Goal: Task Accomplishment & Management: Use online tool/utility

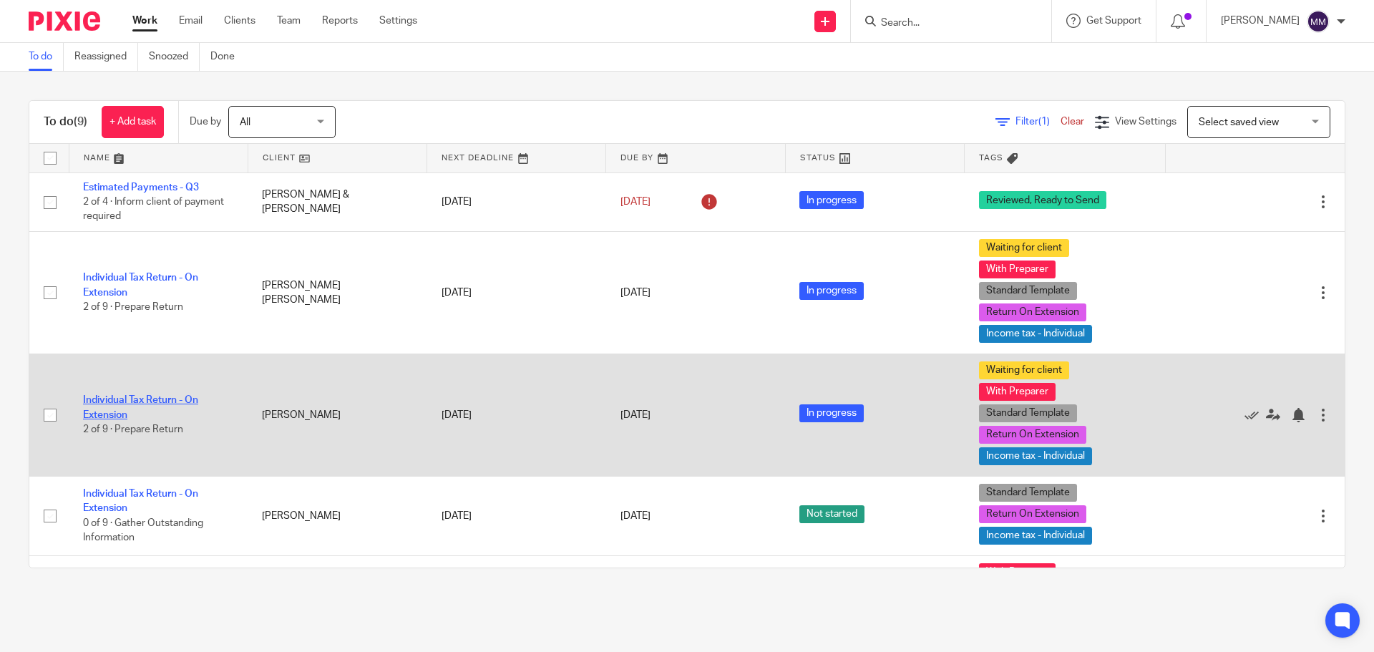
click at [187, 396] on link "Individual Tax Return - On Extension" at bounding box center [140, 407] width 115 height 24
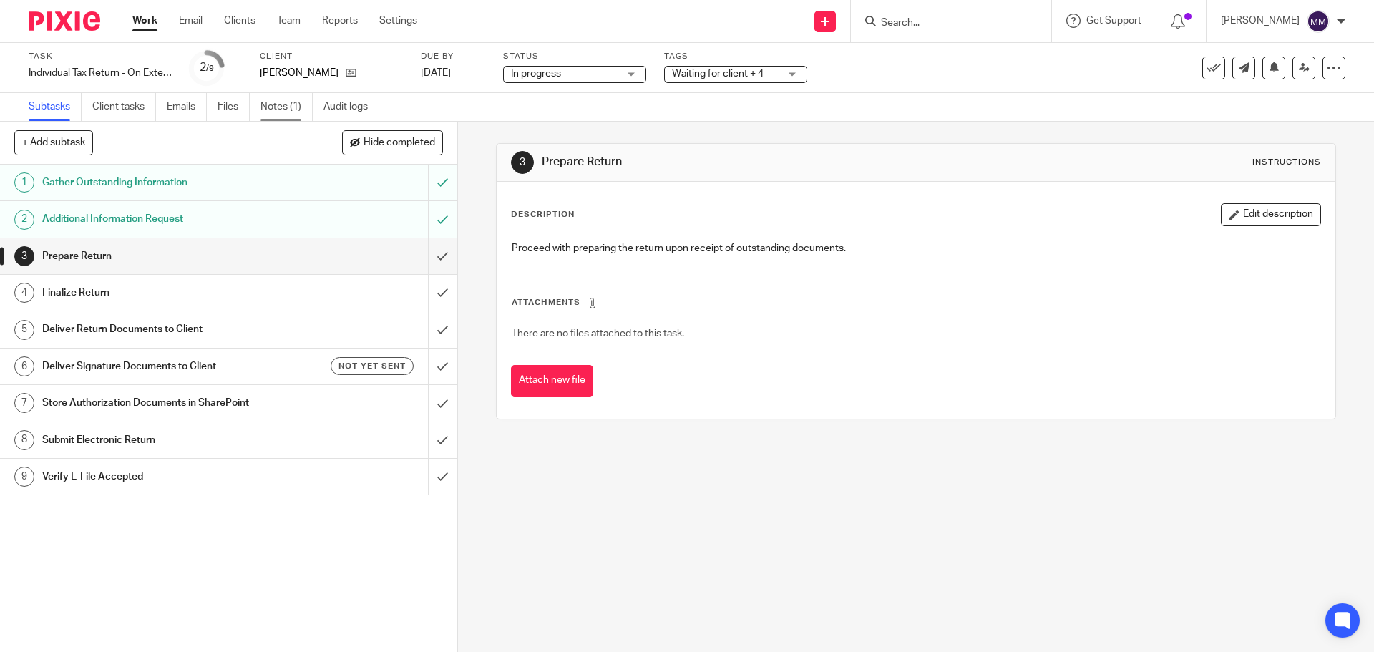
click at [285, 104] on link "Notes (1)" at bounding box center [286, 107] width 52 height 28
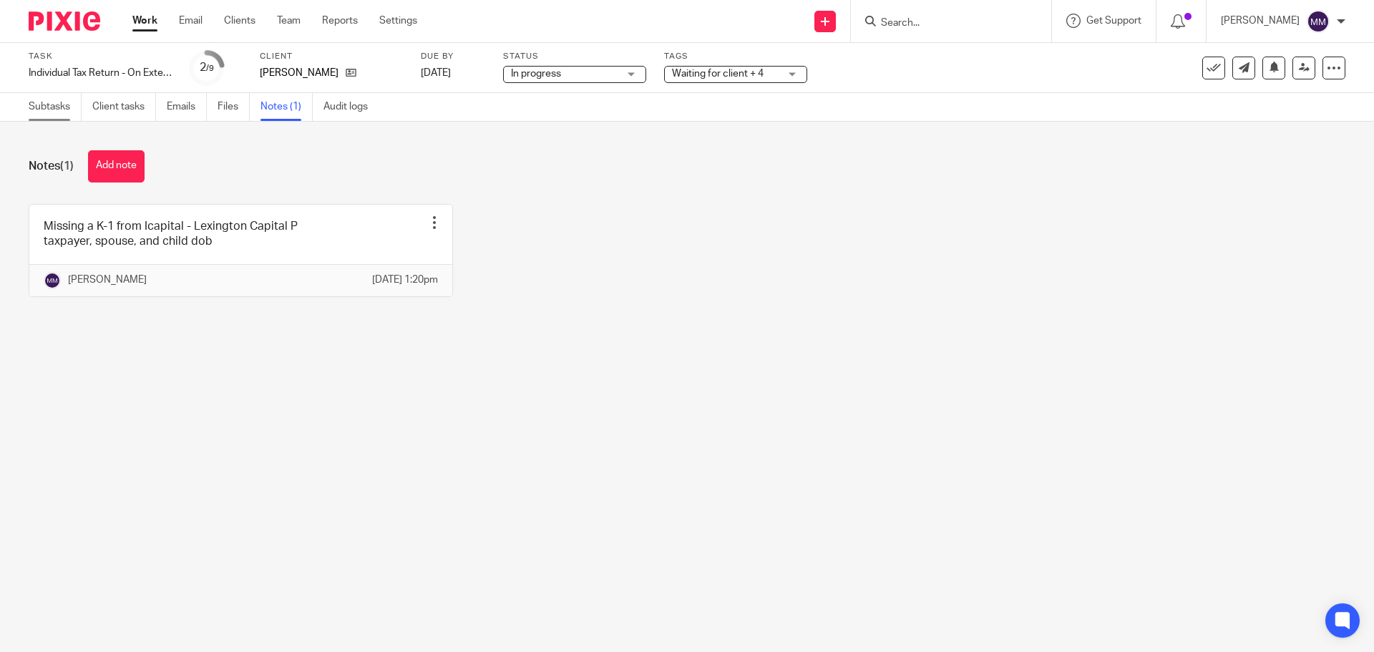
click at [52, 103] on link "Subtasks" at bounding box center [55, 107] width 53 height 28
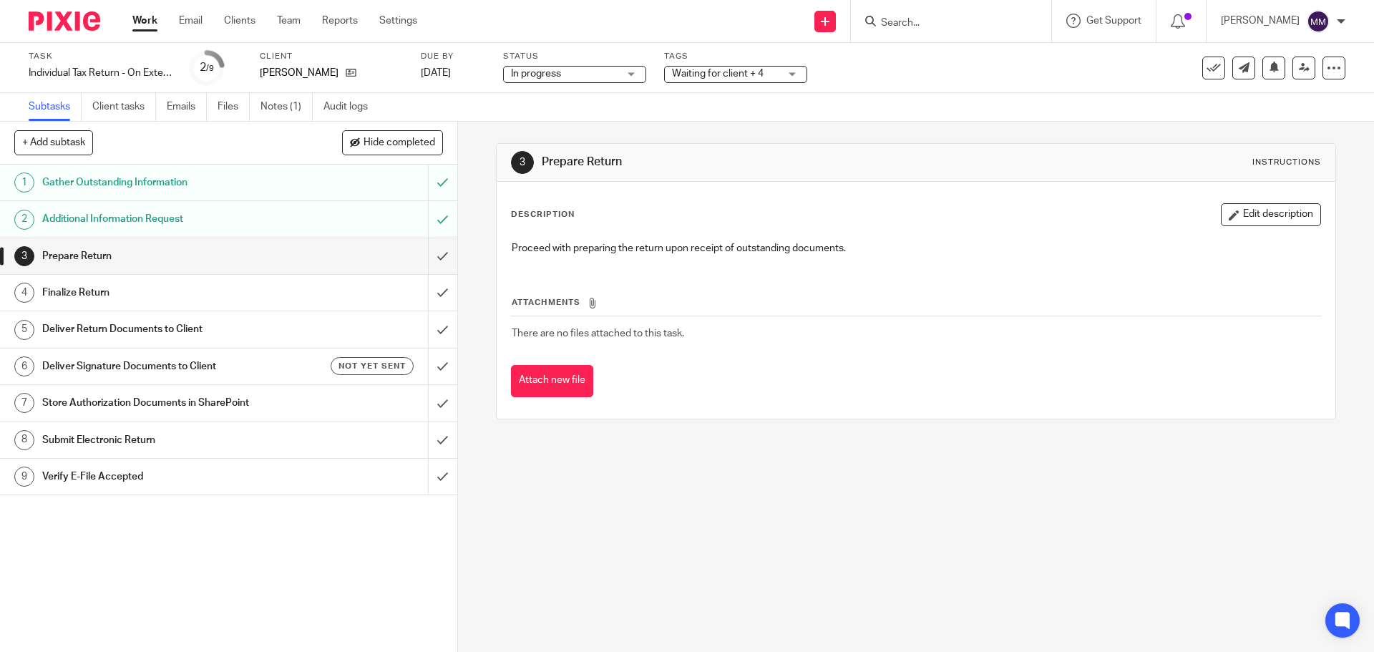
click at [147, 21] on link "Work" at bounding box center [144, 21] width 25 height 14
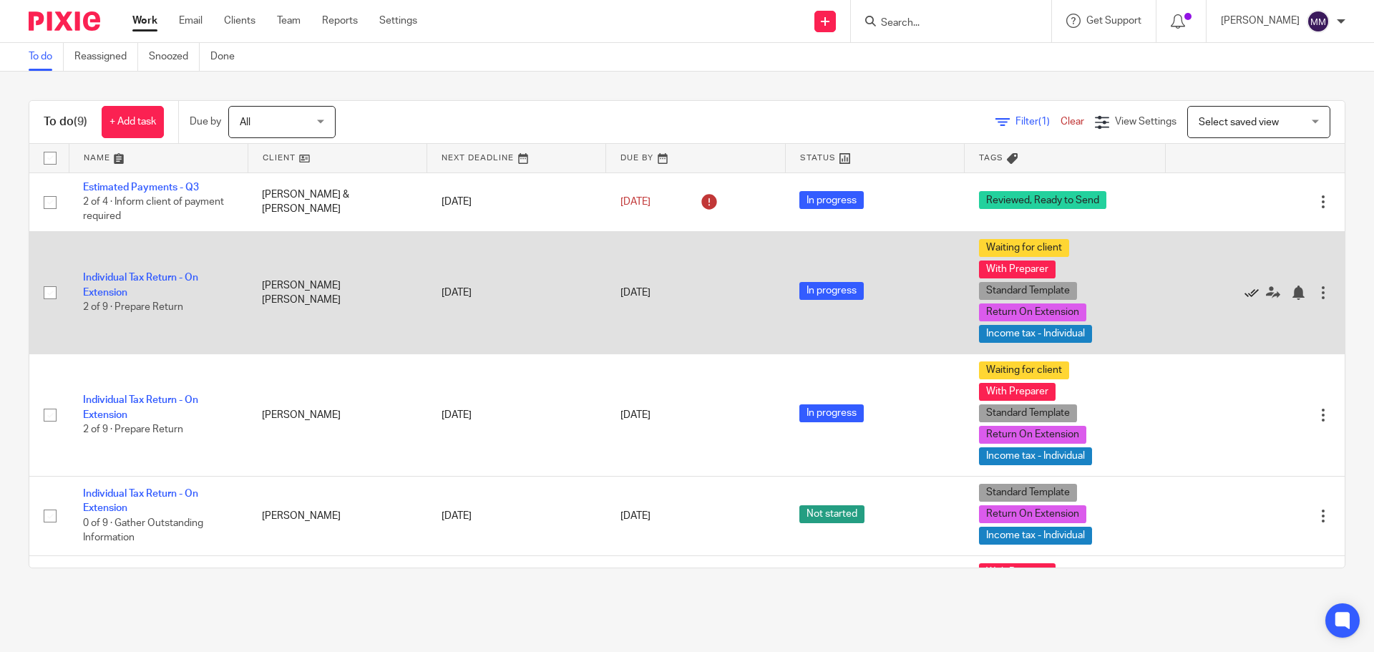
click at [1244, 293] on icon at bounding box center [1251, 292] width 14 height 14
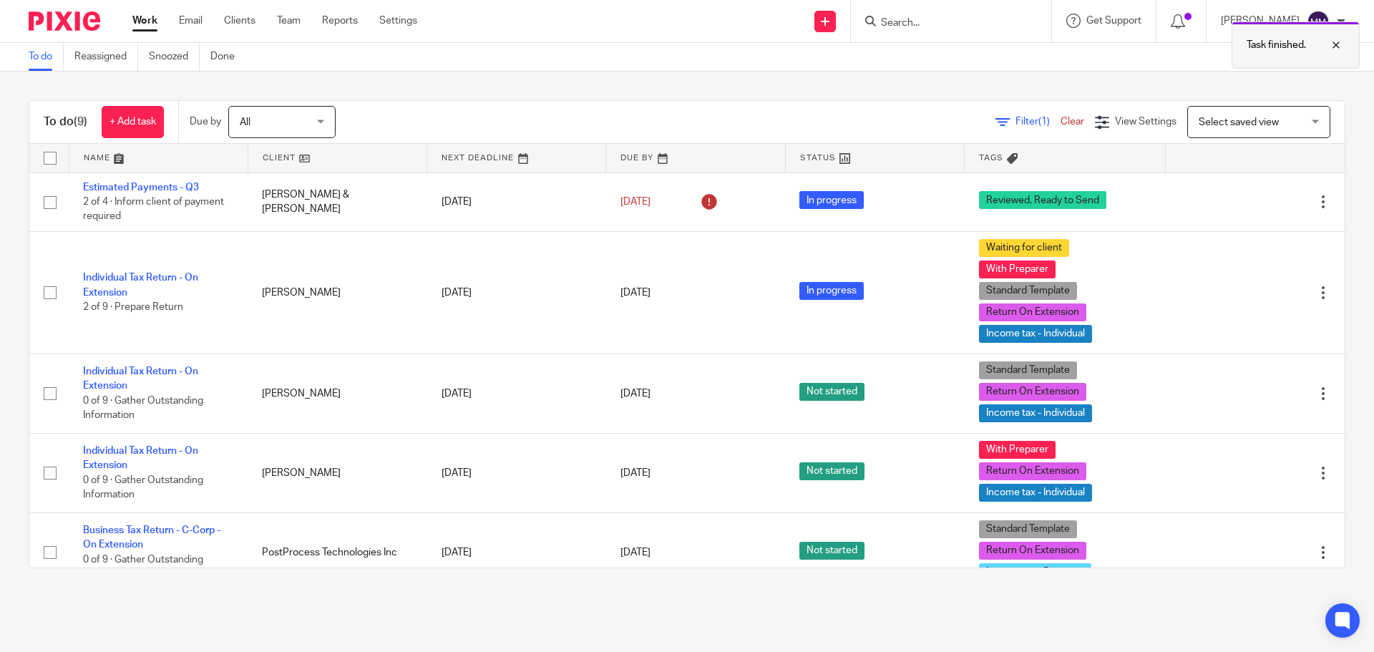
click at [1273, 48] on p "Task finished." at bounding box center [1275, 45] width 59 height 14
click at [957, 21] on input "Search" at bounding box center [943, 23] width 129 height 13
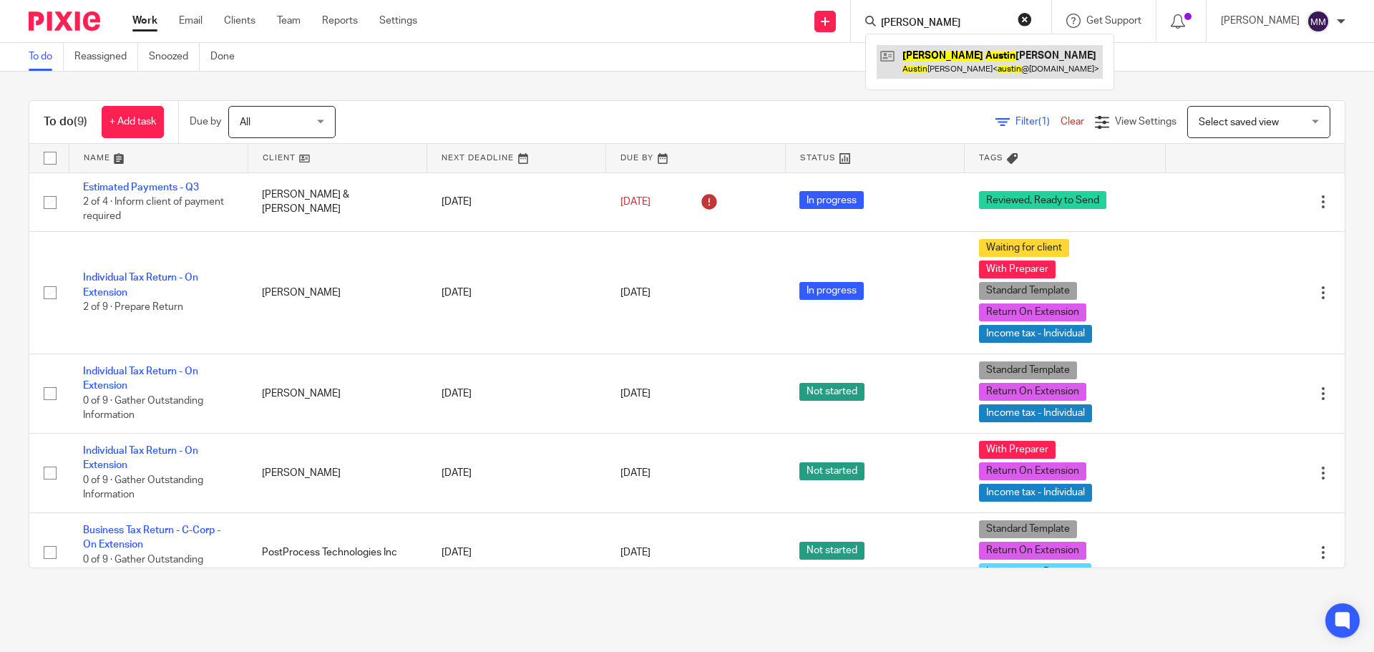
type input "john austn"
click at [979, 71] on link at bounding box center [989, 61] width 226 height 33
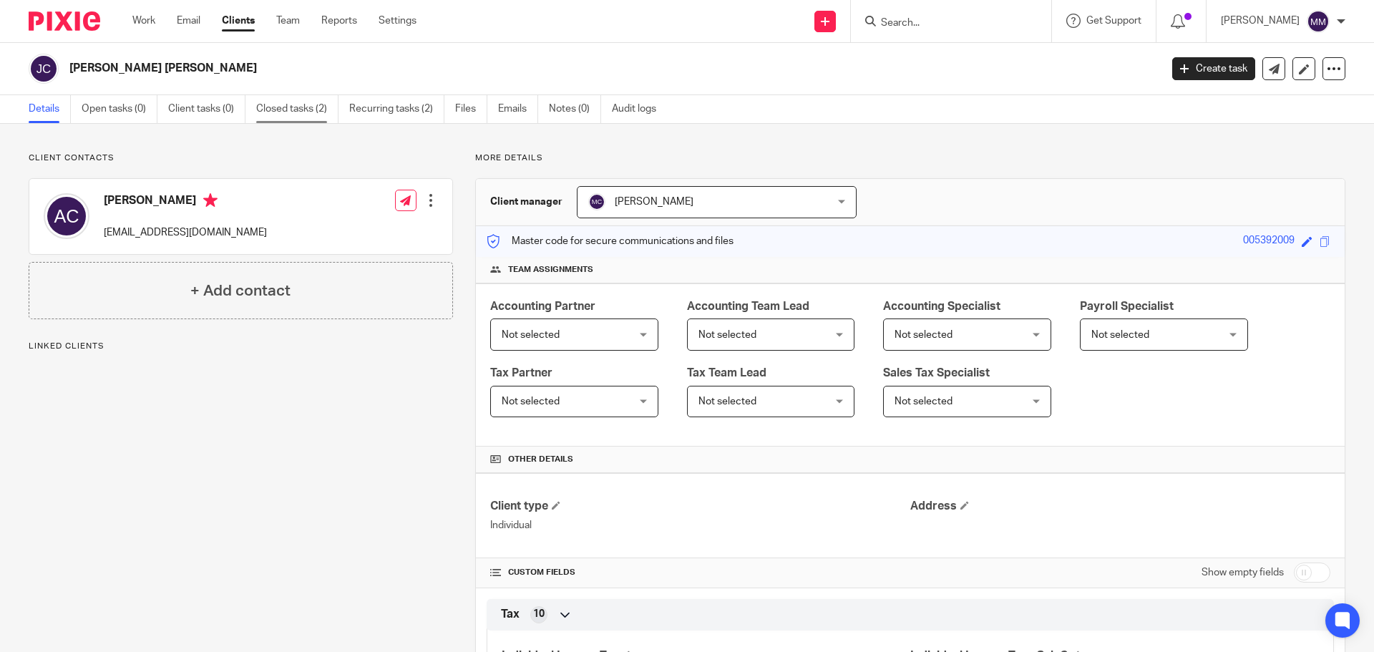
click at [284, 111] on link "Closed tasks (2)" at bounding box center [297, 109] width 82 height 28
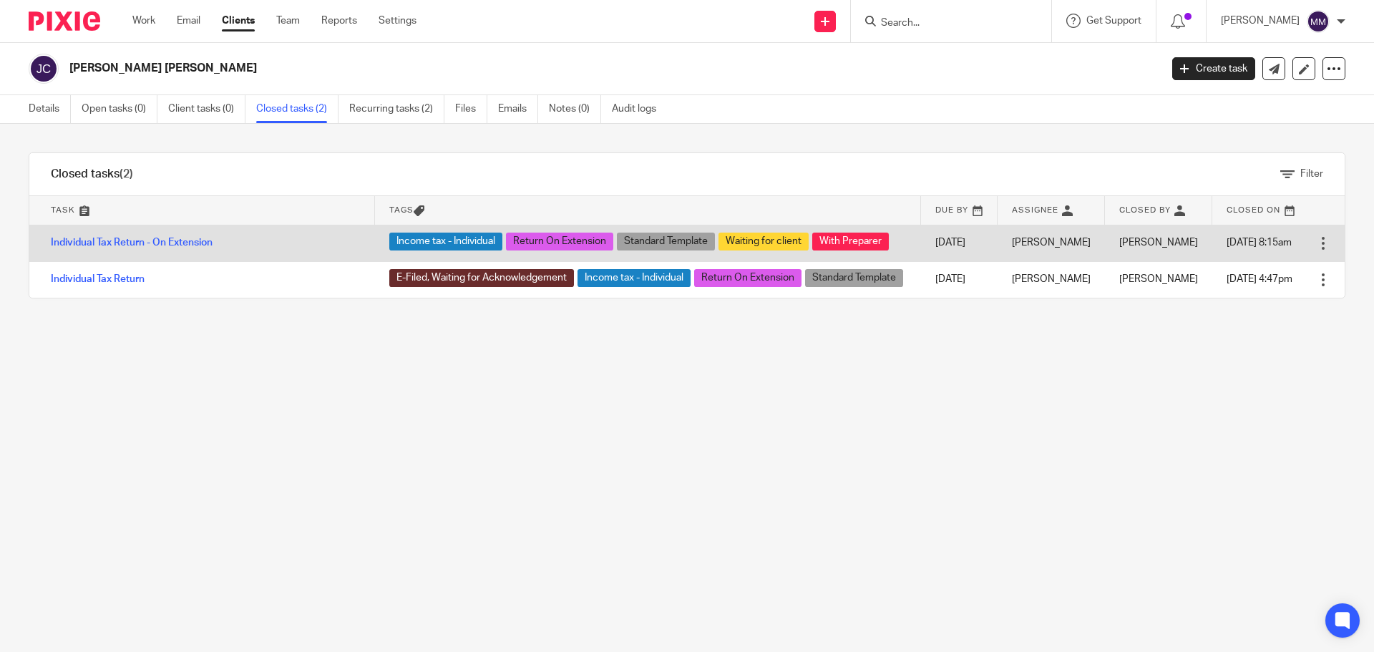
click at [1314, 246] on td "Open Delete" at bounding box center [1327, 243] width 36 height 36
click at [1316, 244] on div at bounding box center [1323, 243] width 14 height 14
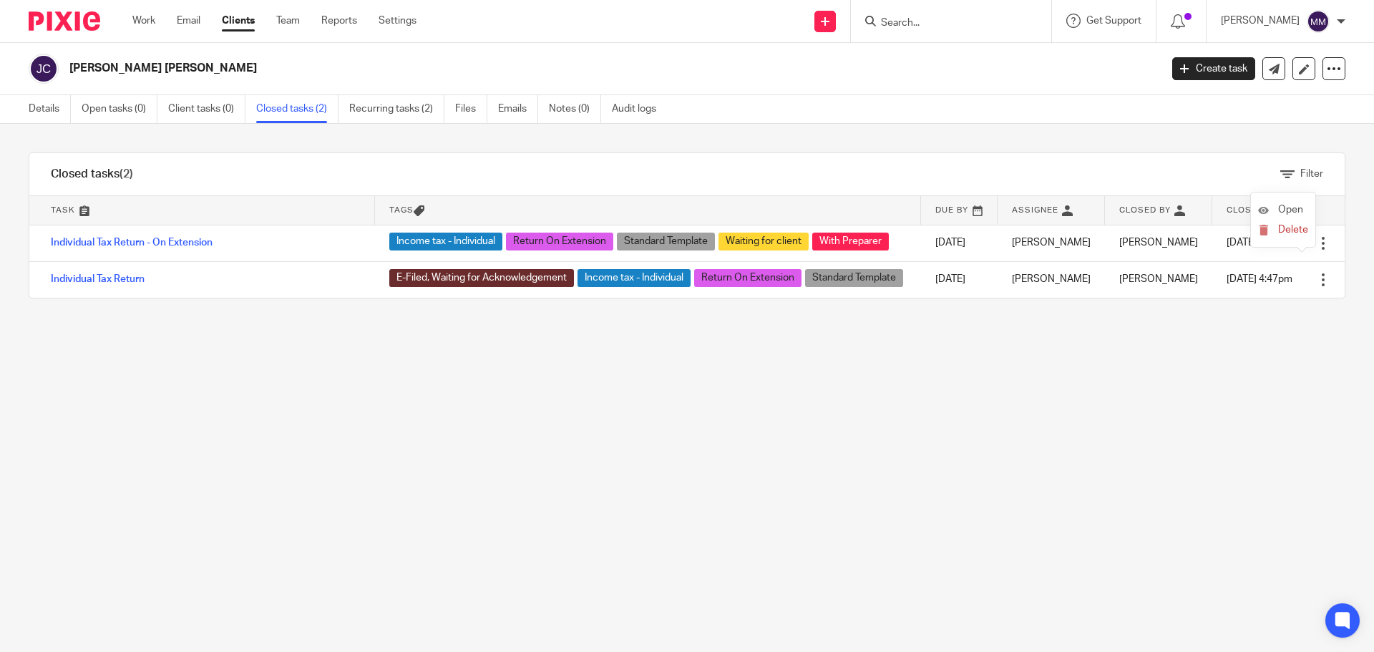
click at [1288, 201] on li "Open" at bounding box center [1283, 210] width 50 height 21
click at [1287, 205] on span "Open" at bounding box center [1290, 210] width 25 height 10
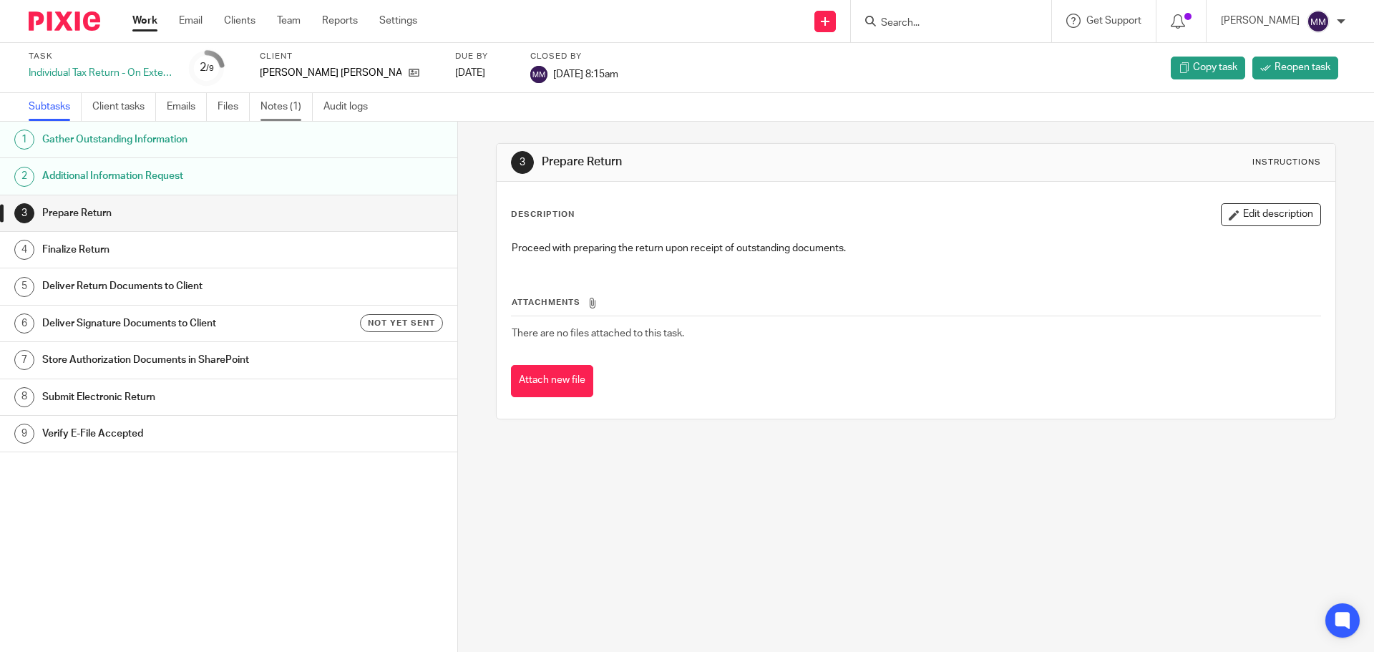
click at [290, 106] on link "Notes (1)" at bounding box center [286, 107] width 52 height 28
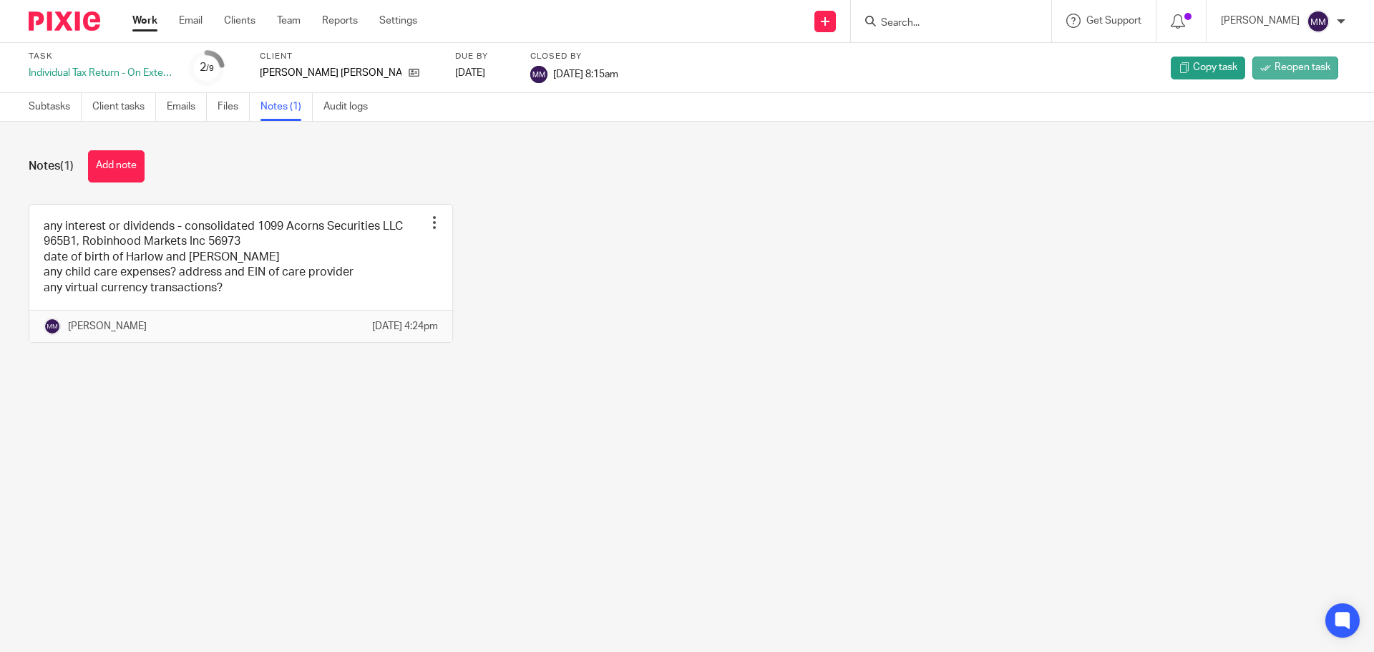
click at [1306, 68] on span "Reopen task" at bounding box center [1302, 67] width 56 height 14
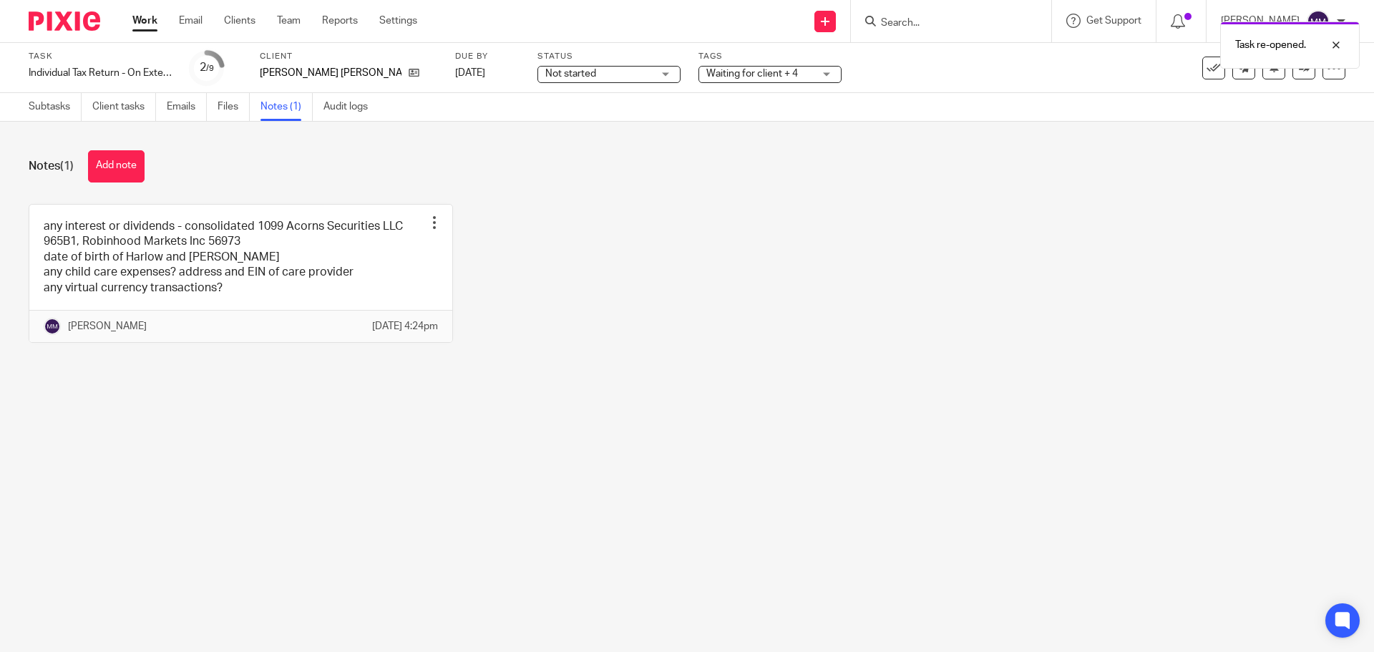
click at [141, 24] on link "Work" at bounding box center [144, 21] width 25 height 14
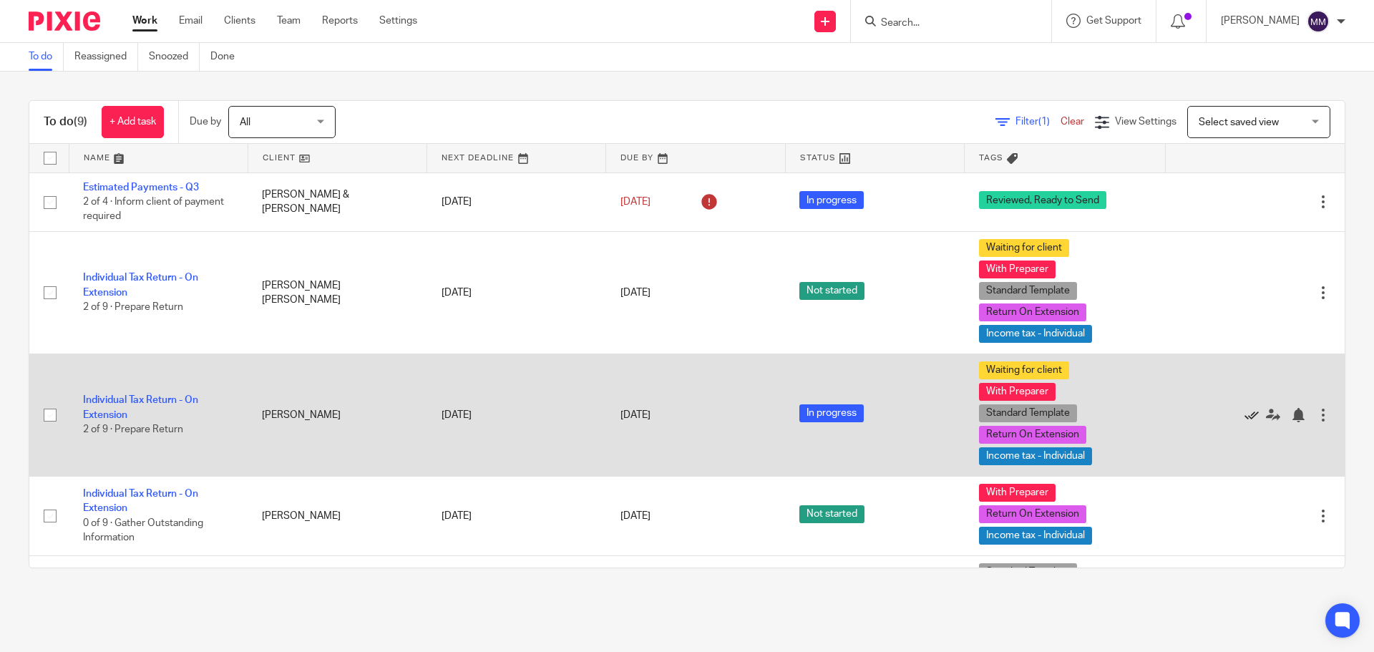
click at [1244, 410] on icon at bounding box center [1251, 415] width 14 height 14
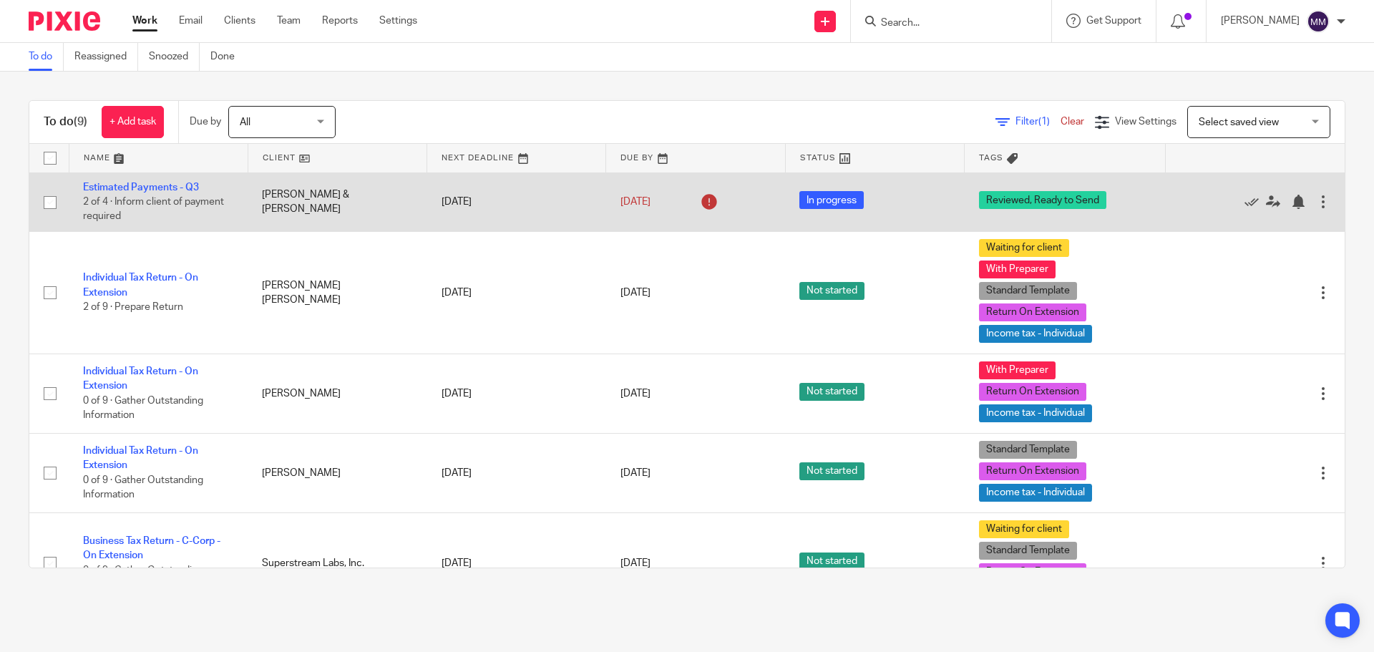
click at [175, 197] on span "2 of 4 · Inform client of payment required" at bounding box center [153, 209] width 141 height 25
click at [173, 192] on link "Estimated Payments - Q3" at bounding box center [141, 187] width 116 height 10
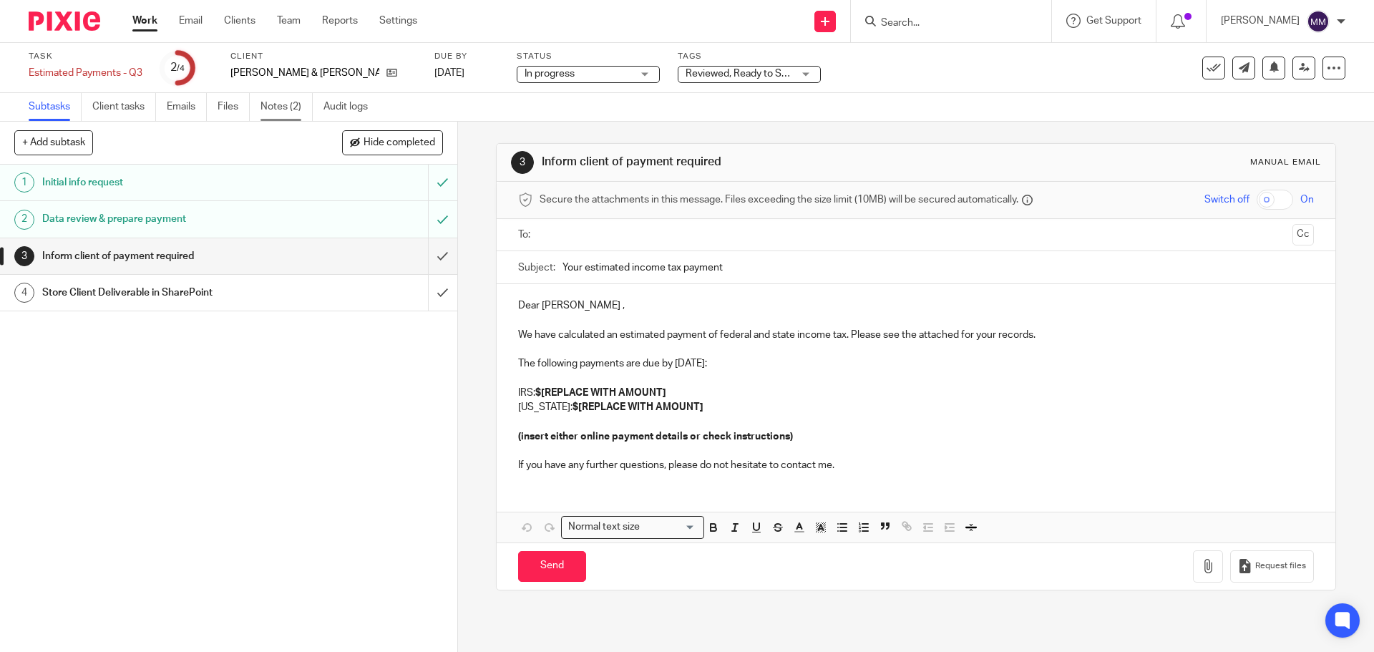
click at [266, 108] on link "Notes (2)" at bounding box center [286, 107] width 52 height 28
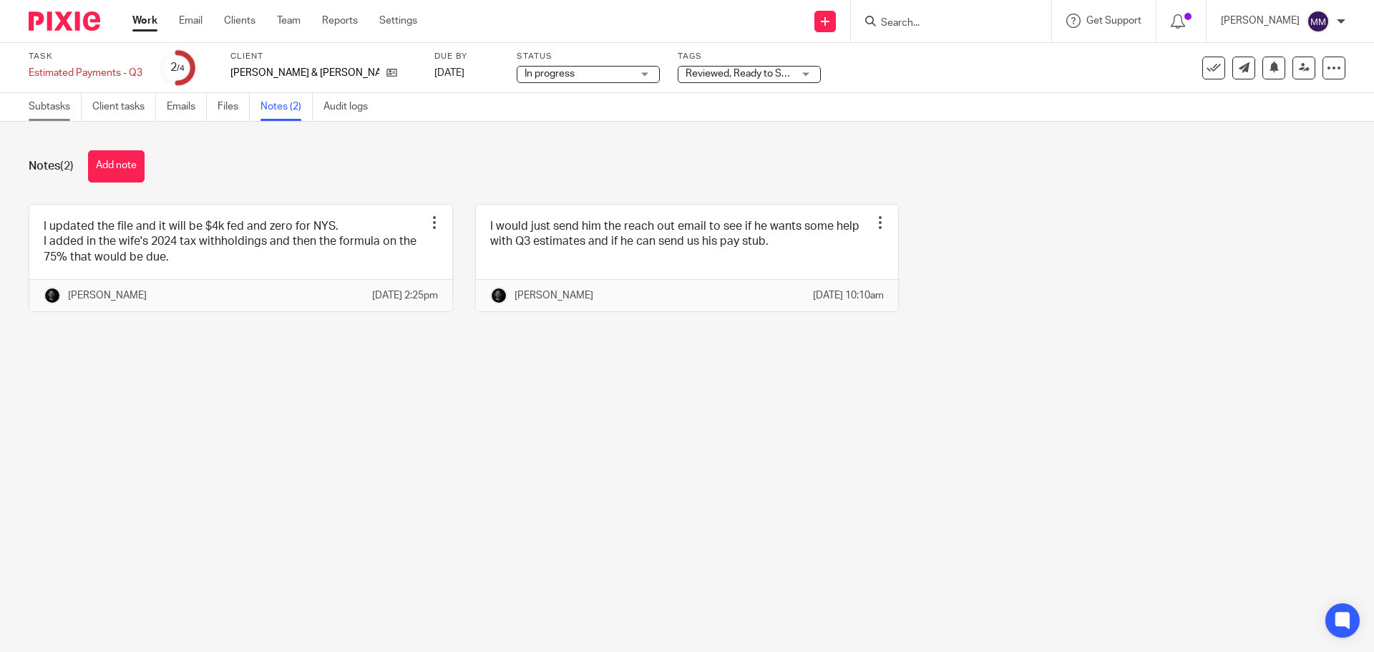
click at [43, 105] on link "Subtasks" at bounding box center [55, 107] width 53 height 28
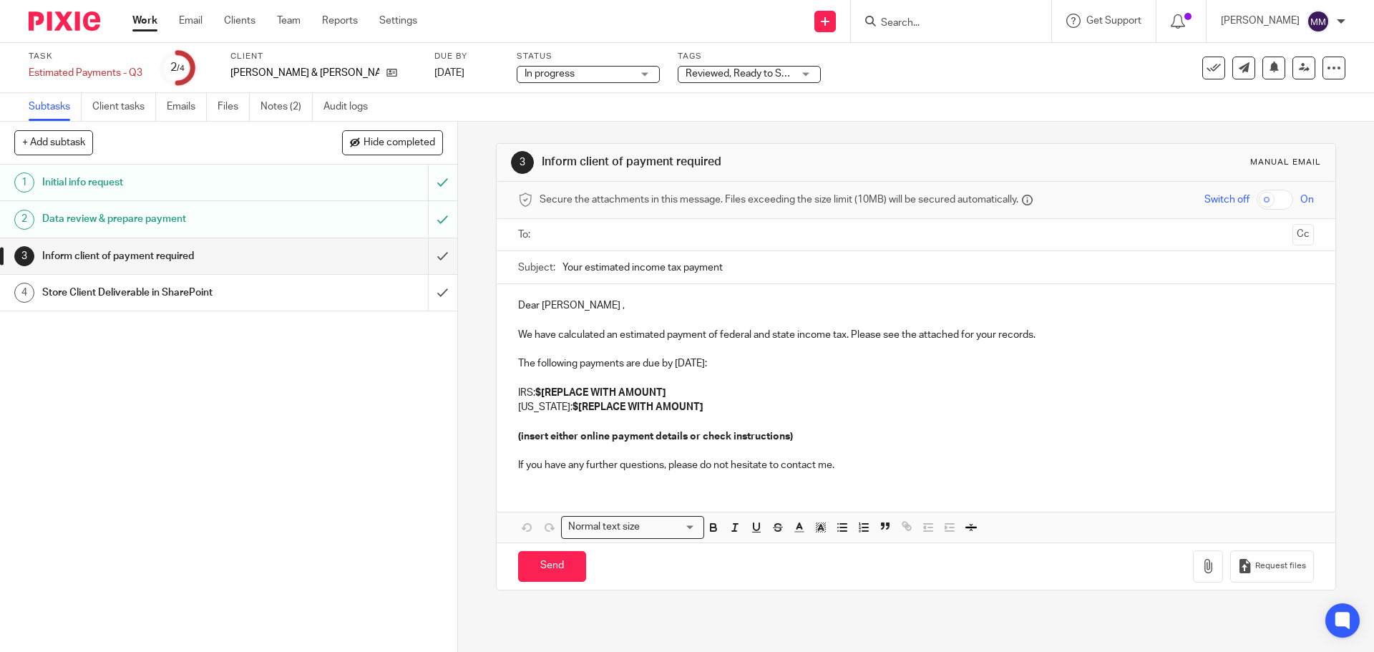
click at [560, 232] on input "text" at bounding box center [914, 235] width 741 height 16
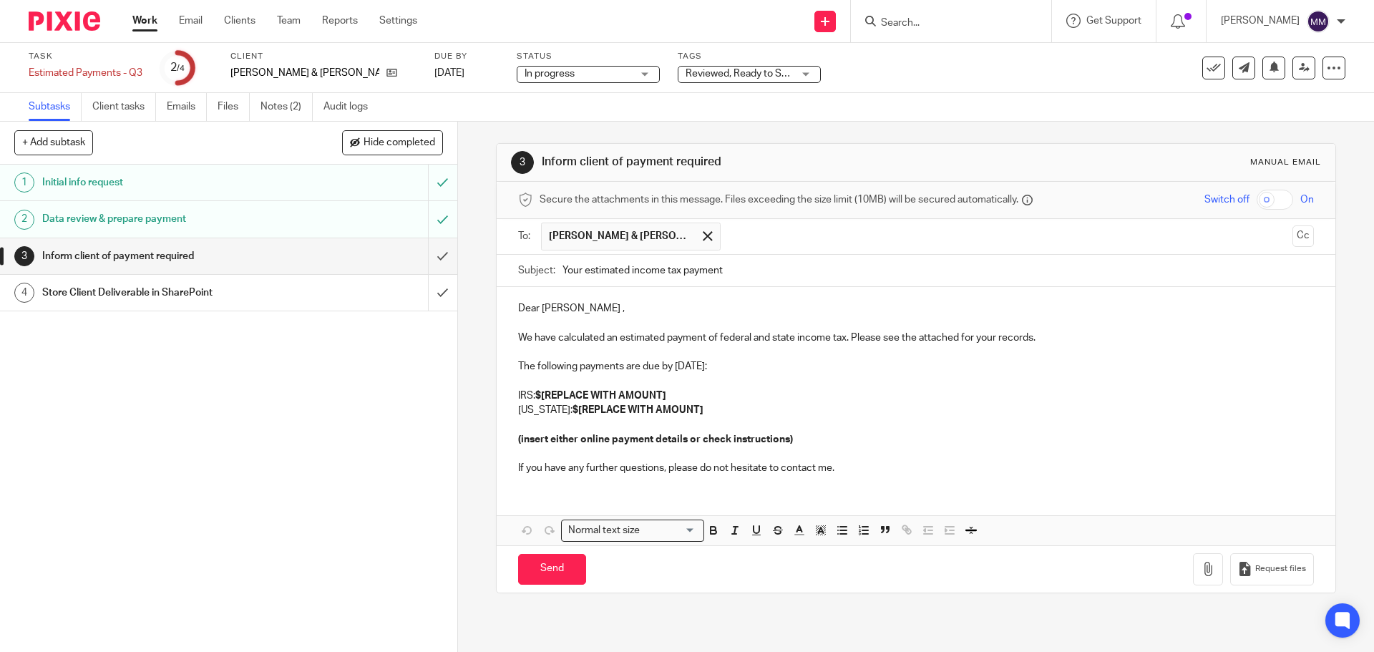
click at [582, 268] on input "Your estimated income tax payment" at bounding box center [937, 271] width 750 height 32
type input "Your 2024 Q3 estimated income tax payment"
click at [539, 391] on strong "$[REPLACE WITH AMOUNT]" at bounding box center [600, 396] width 131 height 10
click at [295, 104] on link "Notes (2)" at bounding box center [286, 107] width 52 height 28
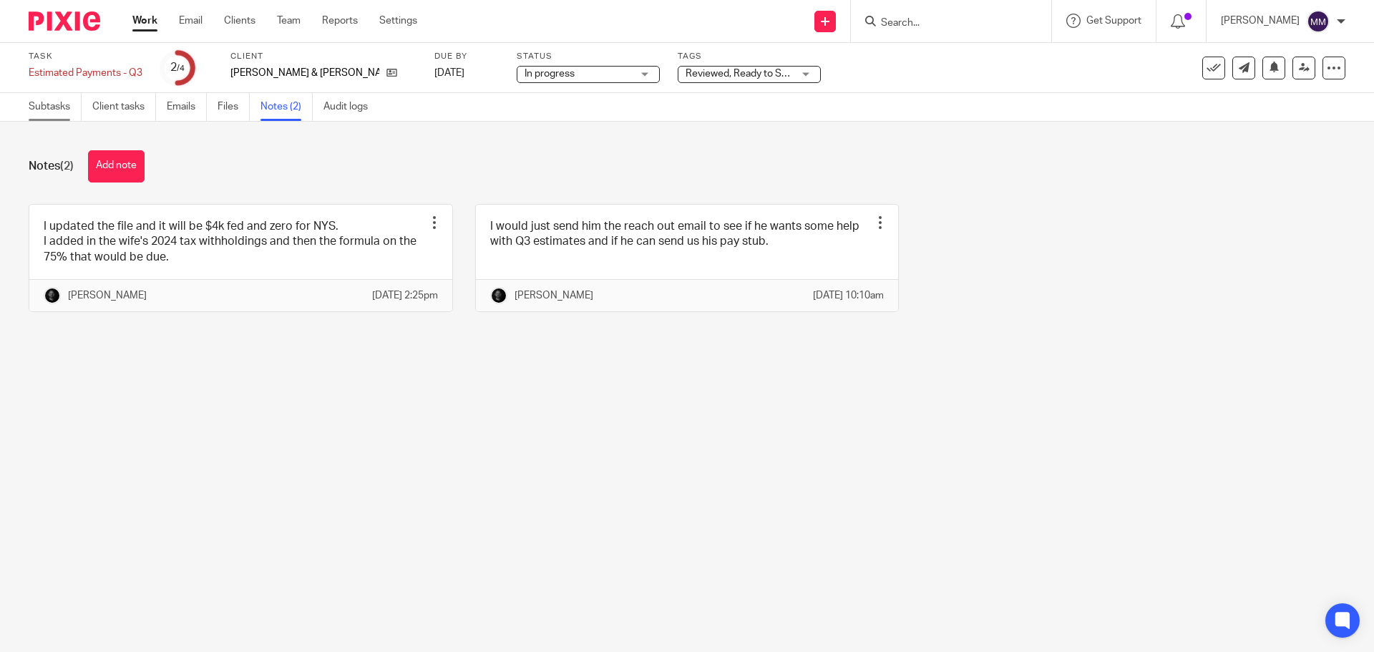
click at [50, 97] on link "Subtasks" at bounding box center [55, 107] width 53 height 28
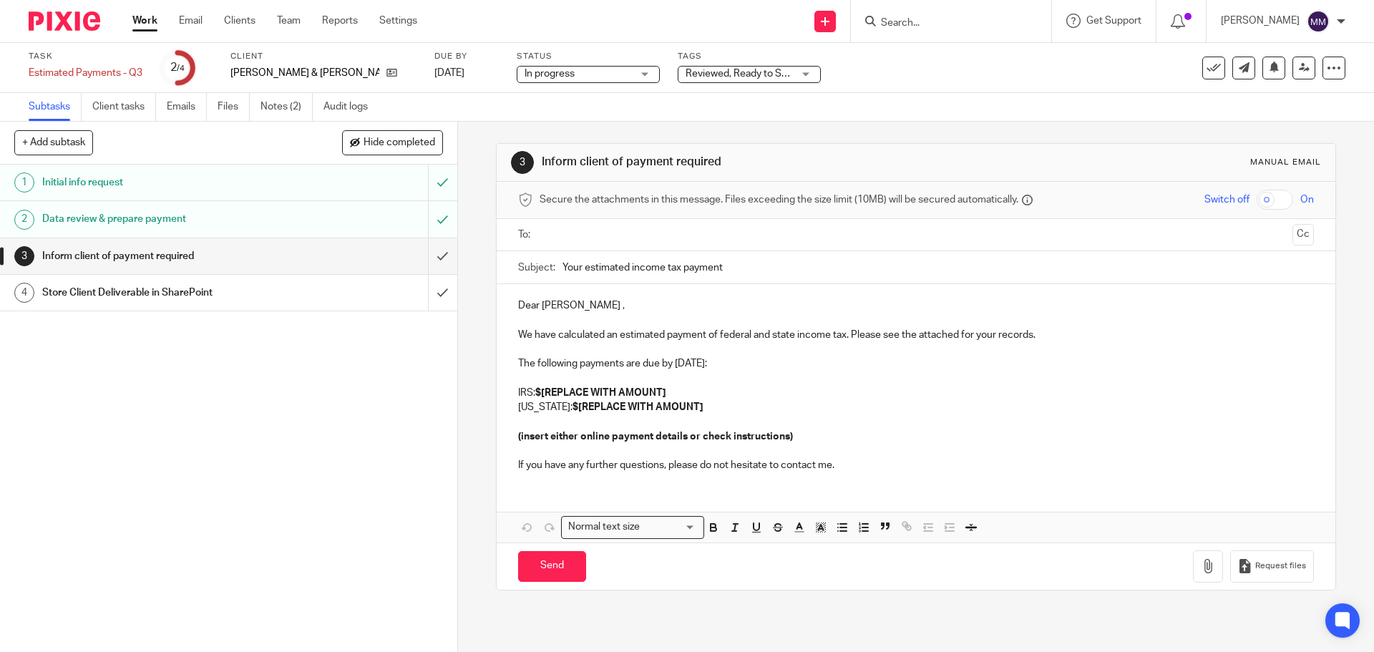
click at [589, 233] on input "text" at bounding box center [914, 235] width 741 height 16
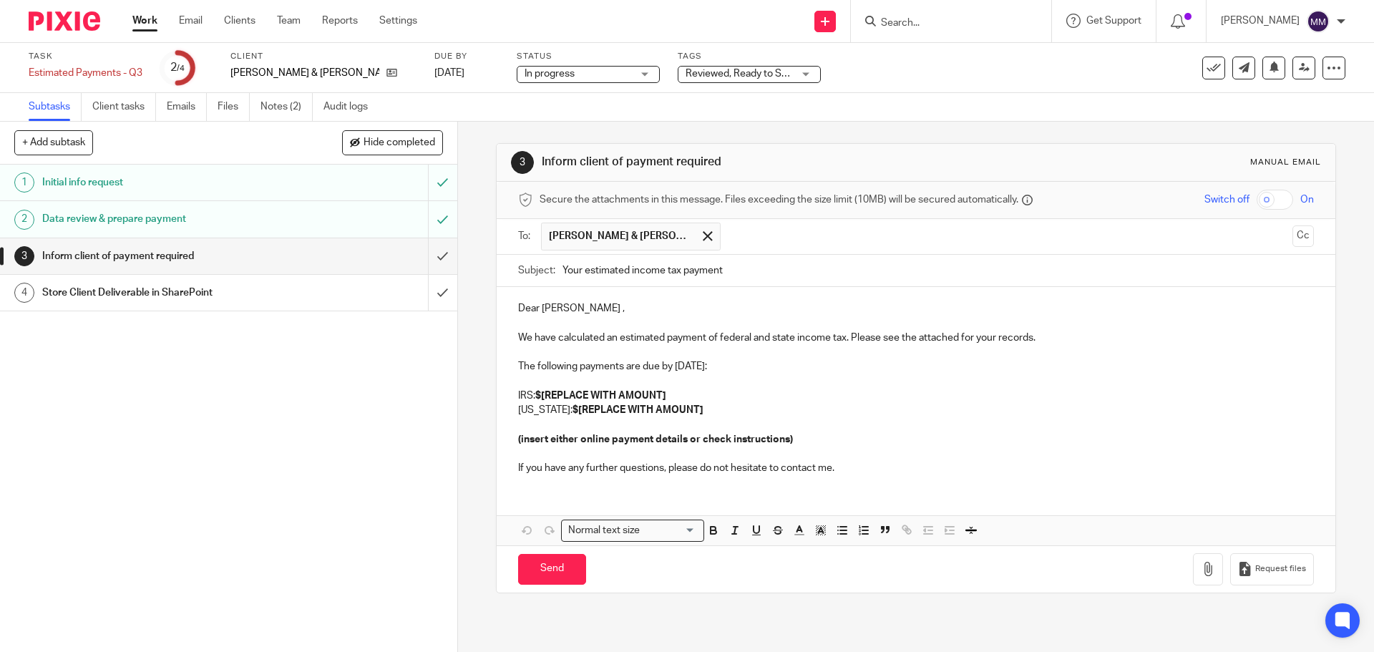
click at [555, 268] on div "Subject: Your estimated income tax payment" at bounding box center [915, 271] width 795 height 32
drag, startPoint x: 577, startPoint y: 270, endPoint x: 544, endPoint y: 270, distance: 32.2
click at [544, 270] on div "Subject: Your estimated income tax payment" at bounding box center [915, 271] width 795 height 32
type input "2025 Q3 estimated income tax payment"
click at [539, 392] on strong "$[REPLACE WITH AMOUNT]" at bounding box center [600, 396] width 131 height 10
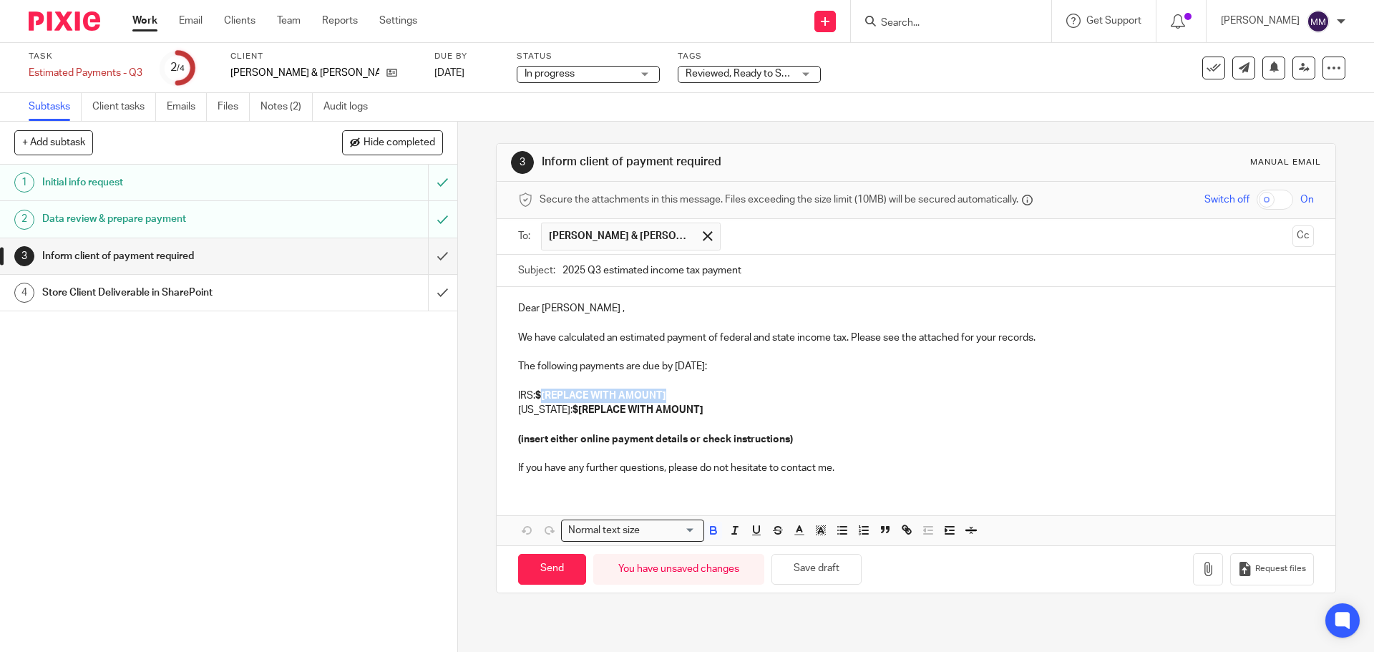
drag, startPoint x: 539, startPoint y: 394, endPoint x: 678, endPoint y: 398, distance: 138.9
click at [678, 398] on p "IRS: $[REPLACE WITH AMOUNT]" at bounding box center [915, 395] width 795 height 14
drag, startPoint x: 565, startPoint y: 411, endPoint x: 717, endPoint y: 419, distance: 151.9
click at [717, 419] on div "Dear Adam , We have calculated an estimated payment of federal and state income…" at bounding box center [916, 386] width 838 height 199
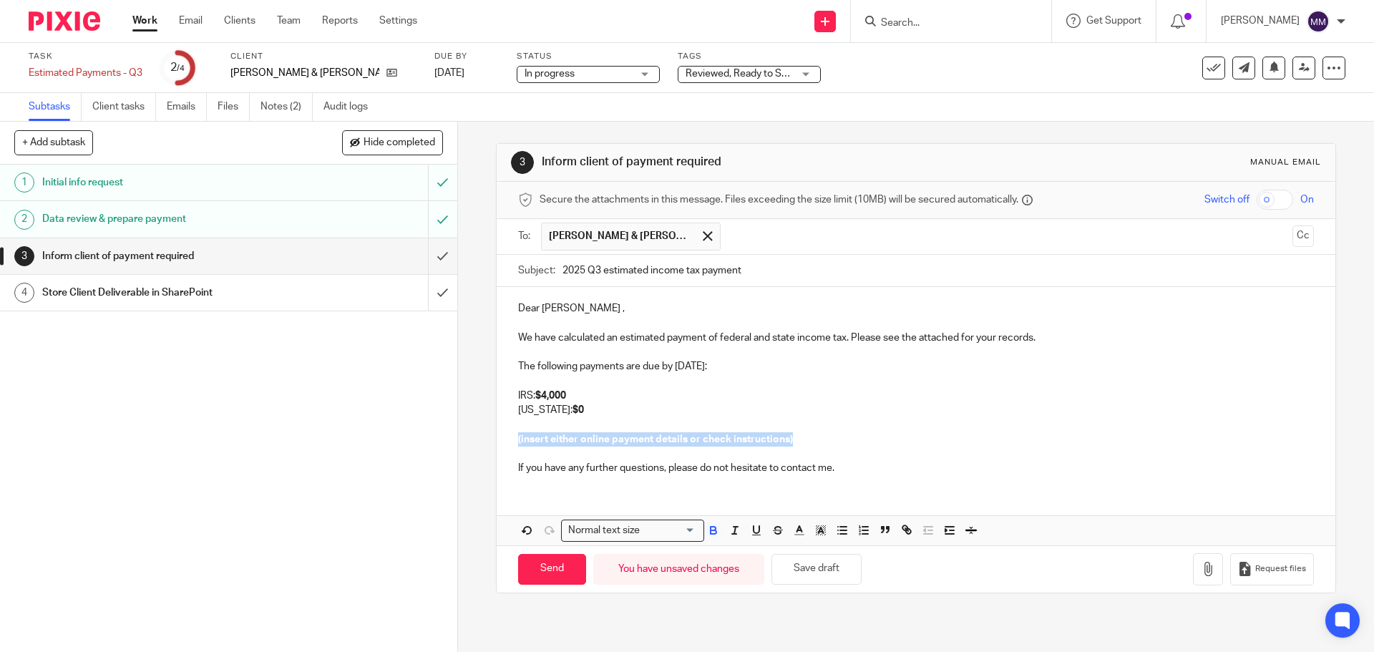
drag, startPoint x: 820, startPoint y: 439, endPoint x: 502, endPoint y: 435, distance: 317.7
click at [502, 435] on div "Dear Adam , We have calculated an estimated payment of federal and state income…" at bounding box center [916, 386] width 838 height 199
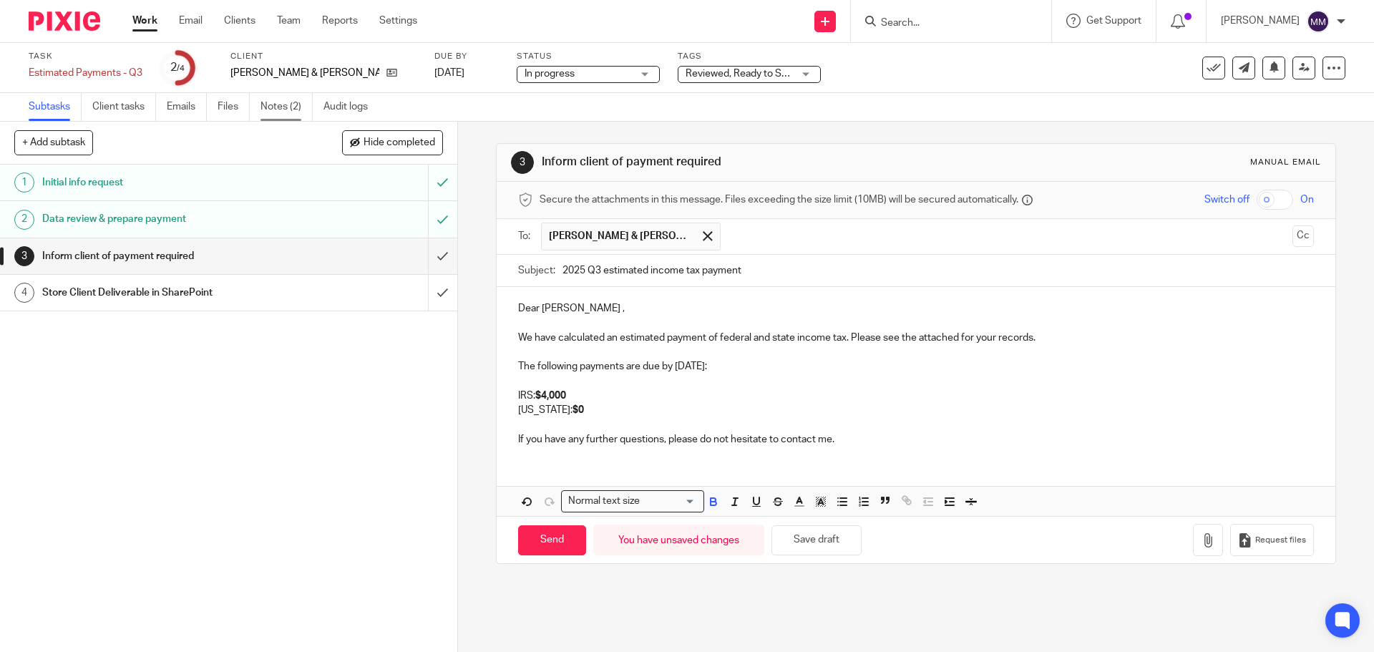
click at [266, 105] on link "Notes (2)" at bounding box center [286, 107] width 52 height 28
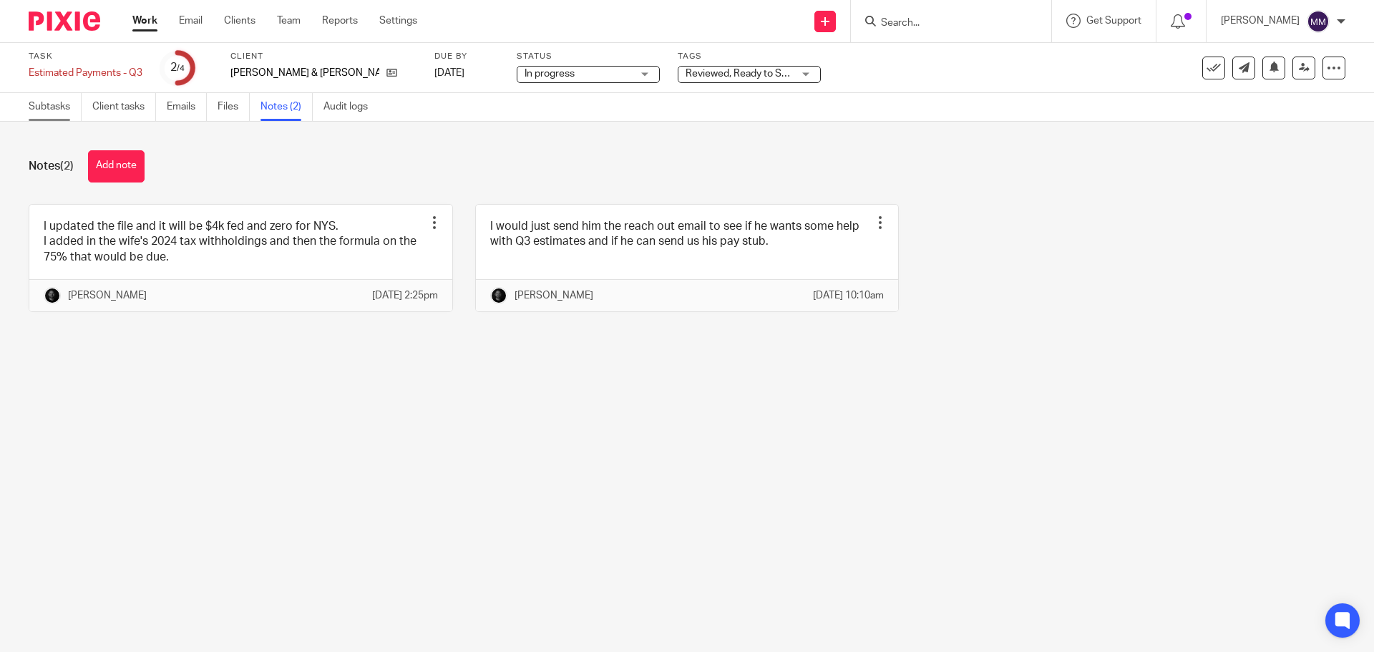
click at [42, 103] on link "Subtasks" at bounding box center [55, 107] width 53 height 28
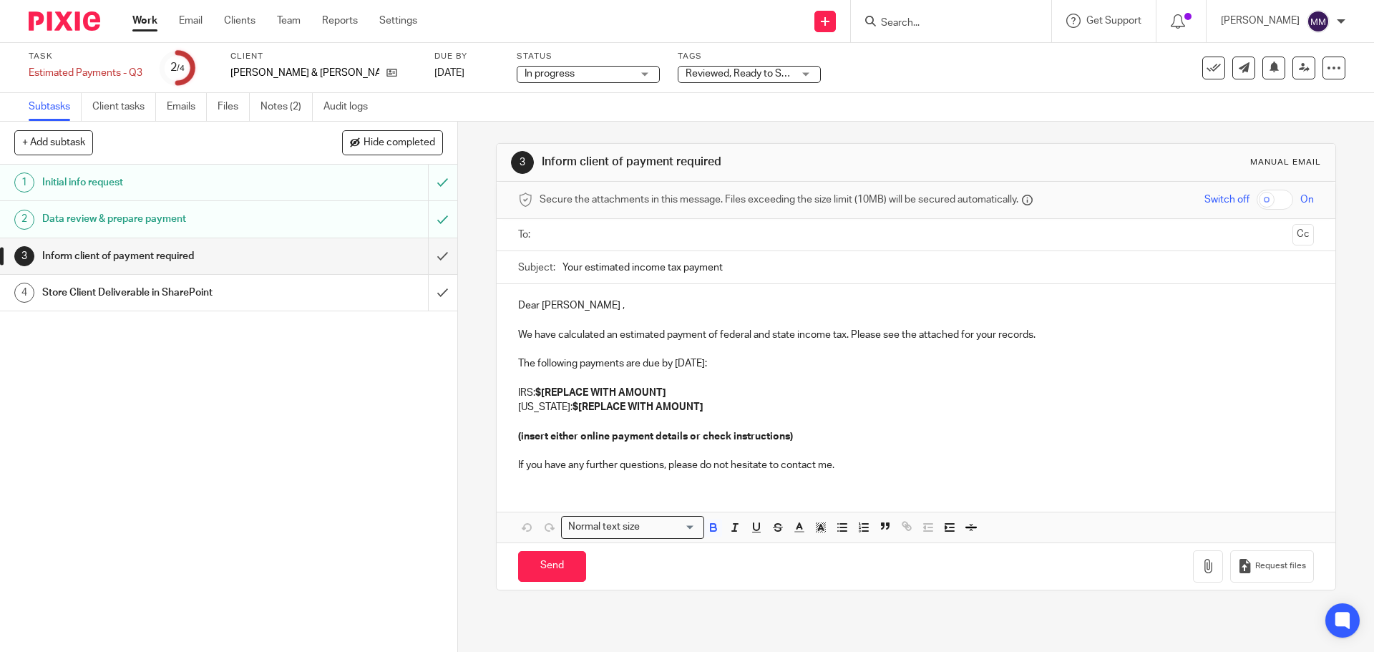
click at [539, 388] on strong "$[REPLACE WITH AMOUNT]" at bounding box center [600, 393] width 131 height 10
drag, startPoint x: 540, startPoint y: 391, endPoint x: 694, endPoint y: 389, distance: 153.8
click at [694, 389] on p "IRS: $[REPLACE WITH AMOUNT]" at bounding box center [915, 393] width 795 height 14
drag, startPoint x: 565, startPoint y: 402, endPoint x: 697, endPoint y: 418, distance: 132.6
click at [697, 418] on div "Dear Adam , We have calculated an estimated payment of federal and state income…" at bounding box center [916, 383] width 838 height 199
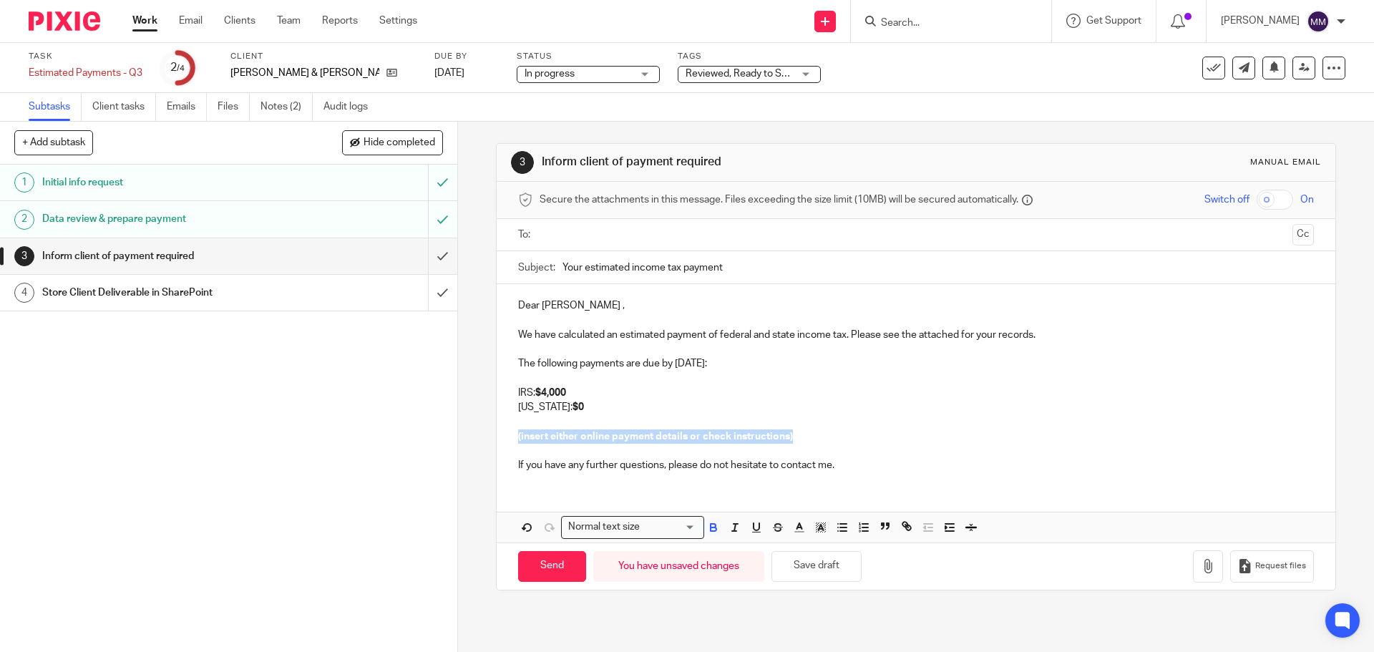
drag, startPoint x: 512, startPoint y: 433, endPoint x: 811, endPoint y: 441, distance: 298.5
click at [811, 441] on div "Dear Adam , We have calculated an estimated payment of federal and state income…" at bounding box center [916, 383] width 838 height 199
click at [520, 434] on p "“You can pay online at https://www.irs.gov/payments. ”" at bounding box center [915, 436] width 795 height 14
click at [821, 439] on p "Payments can be made via online at https://www.irs.gov/payments. ”" at bounding box center [915, 436] width 795 height 14
click at [901, 474] on div "Dear Adam , We have calculated an estimated payment of federal and state income…" at bounding box center [916, 383] width 838 height 199
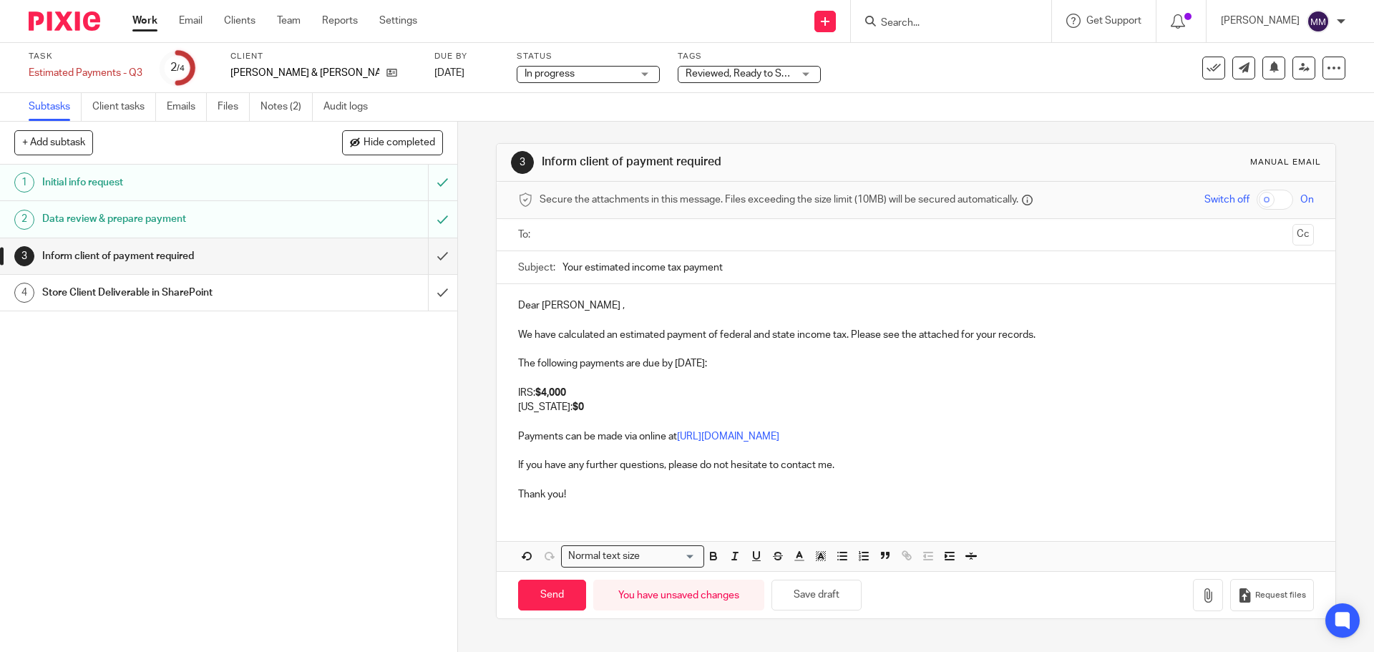
click at [557, 241] on input "text" at bounding box center [914, 235] width 741 height 16
drag, startPoint x: 578, startPoint y: 267, endPoint x: 529, endPoint y: 262, distance: 49.6
click at [529, 262] on div "Subject: Your estimated income tax payment" at bounding box center [915, 271] width 795 height 32
type input "2025 Q3 estimated income tax payment"
click at [901, 336] on p "We have calculated an estimated payment of federal and state income tax. Please…" at bounding box center [915, 338] width 795 height 14
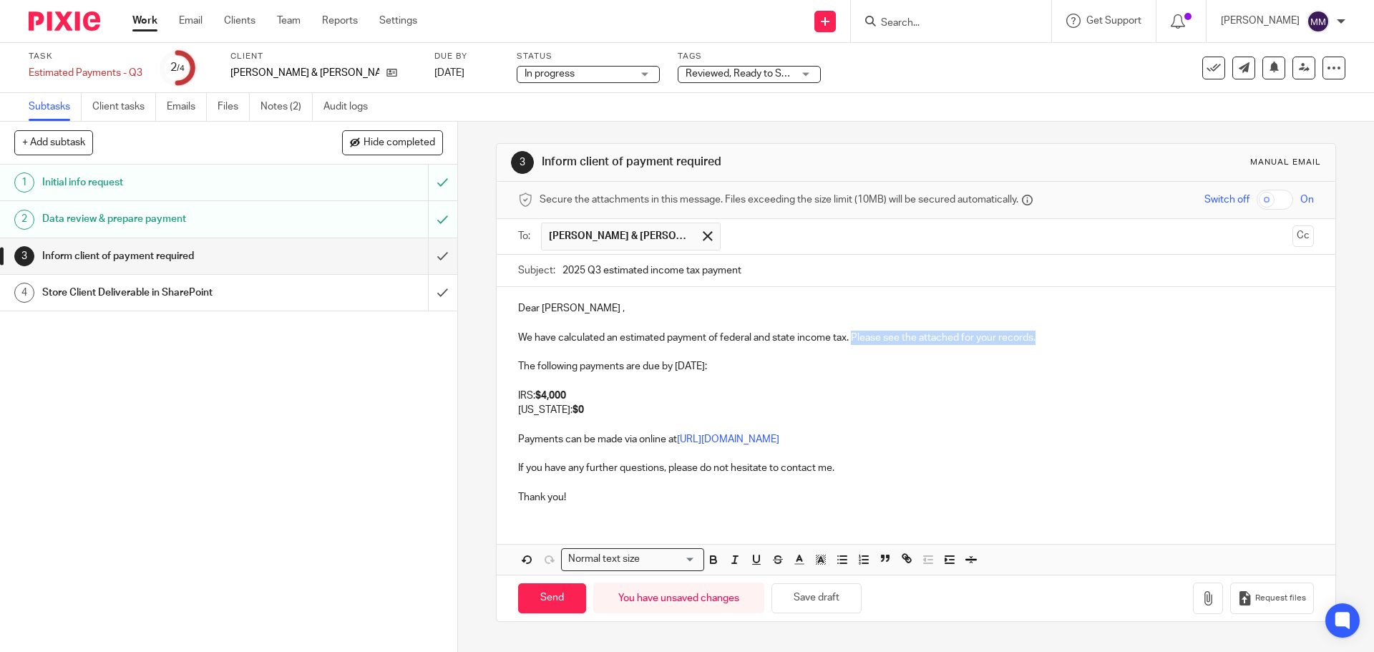
drag, startPoint x: 1042, startPoint y: 333, endPoint x: 851, endPoint y: 331, distance: 191.0
click at [851, 331] on p "We have calculated an estimated payment of federal and state income tax. Please…" at bounding box center [915, 338] width 795 height 14
click at [579, 395] on p "IRS: $4,000" at bounding box center [915, 395] width 795 height 14
click at [589, 408] on p "New York: $0" at bounding box center [915, 410] width 795 height 14
click at [577, 496] on p "Thank you!" at bounding box center [915, 497] width 795 height 14
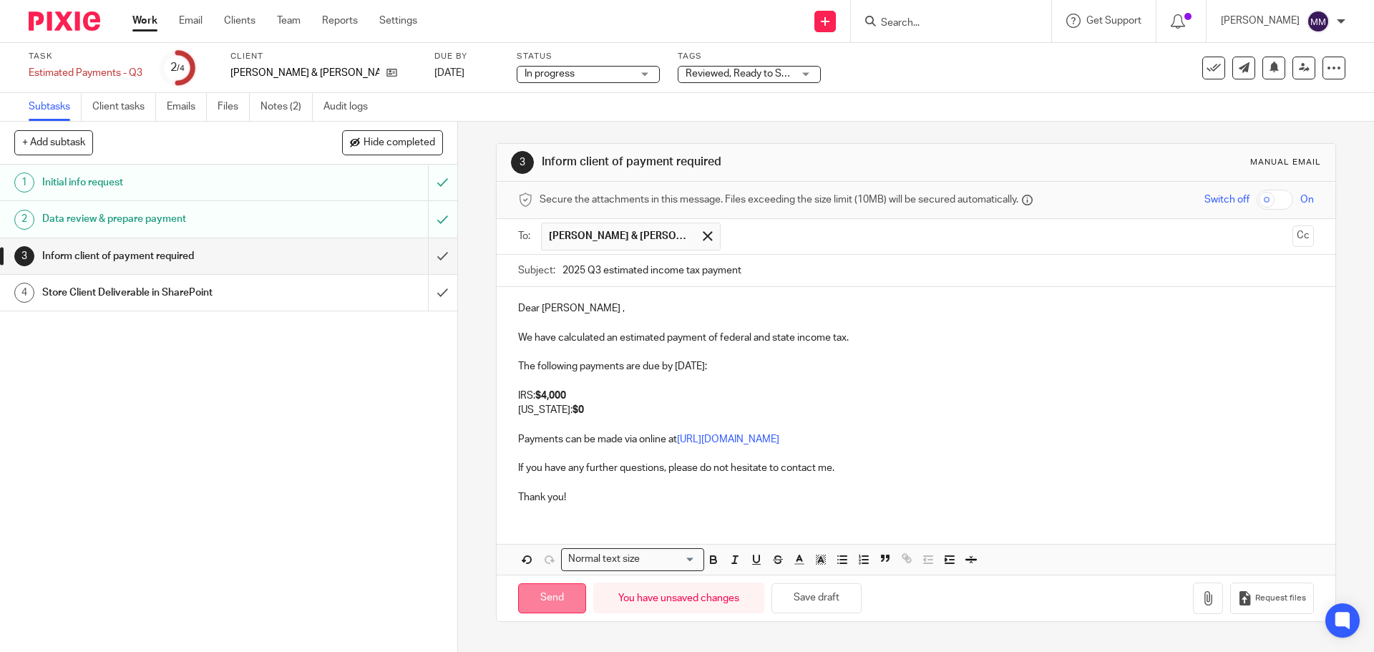
click at [544, 600] on input "Send" at bounding box center [552, 598] width 68 height 31
type input "Sent"
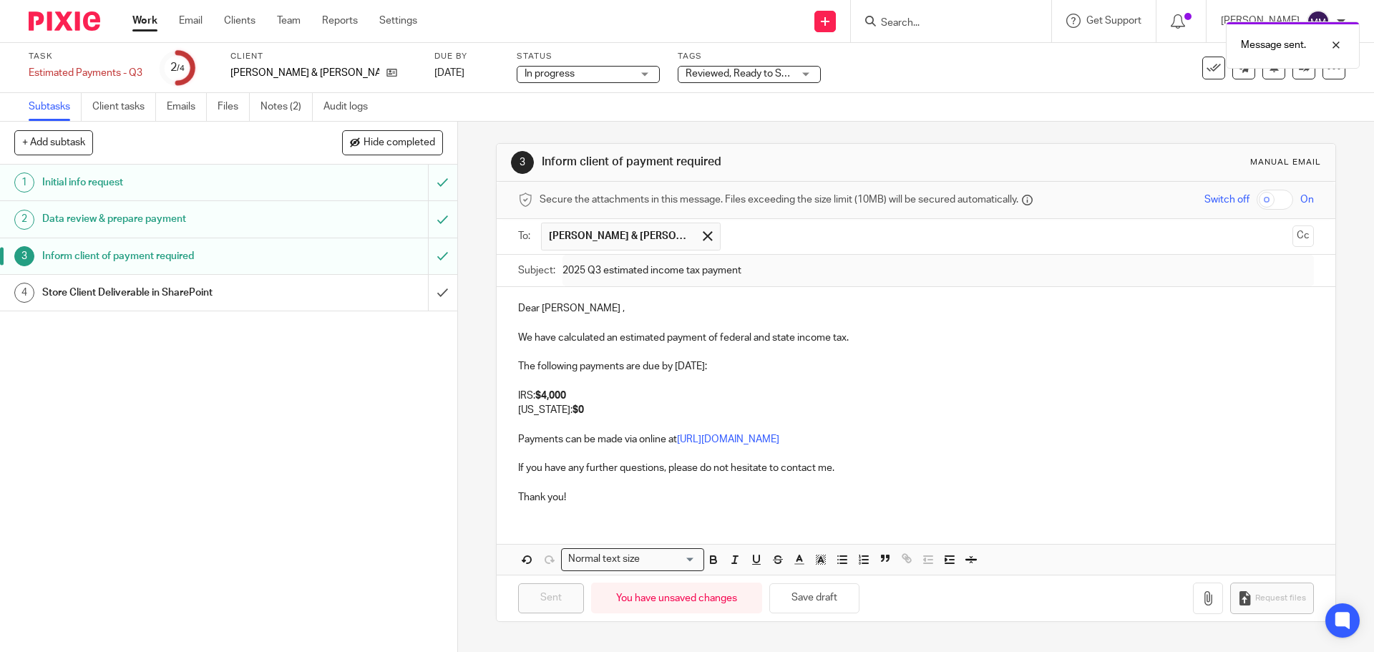
click at [709, 67] on div "Message sent." at bounding box center [1023, 41] width 673 height 54
click at [709, 77] on span "Reviewed, Ready to Send" at bounding box center [741, 74] width 113 height 10
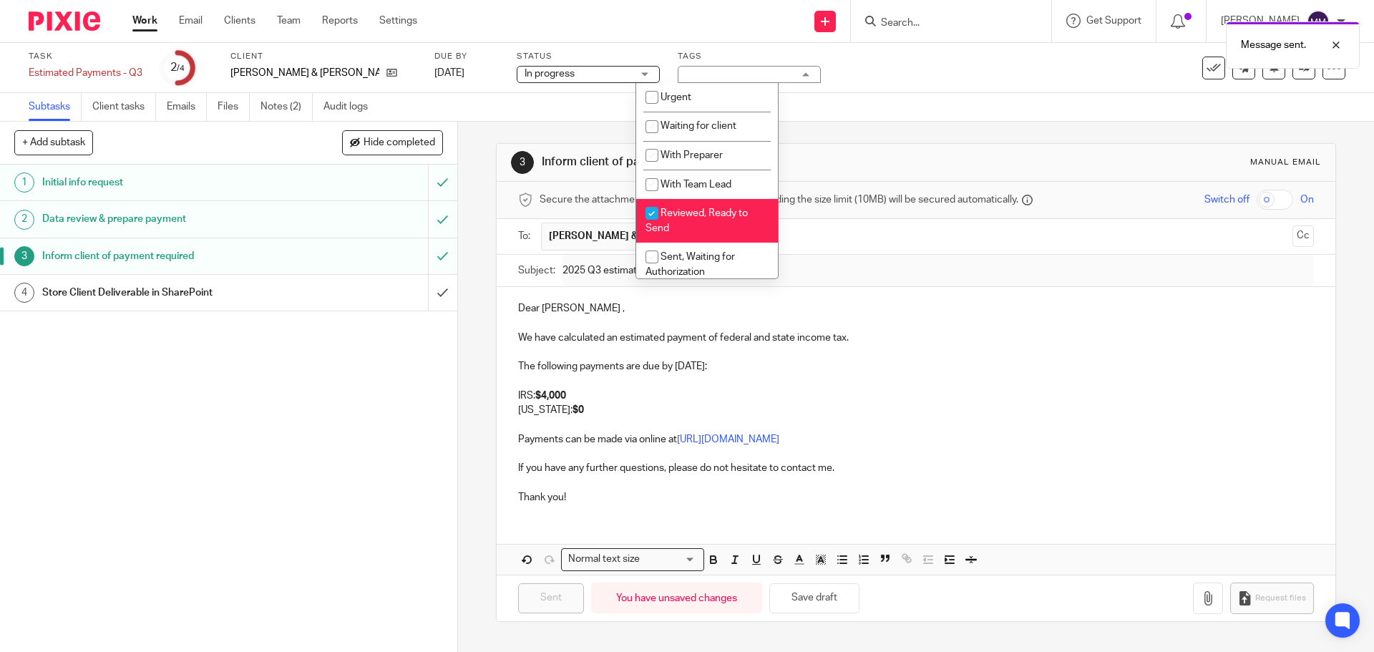
click at [708, 208] on span "Reviewed, Ready to Send" at bounding box center [696, 220] width 102 height 25
checkbox input "false"
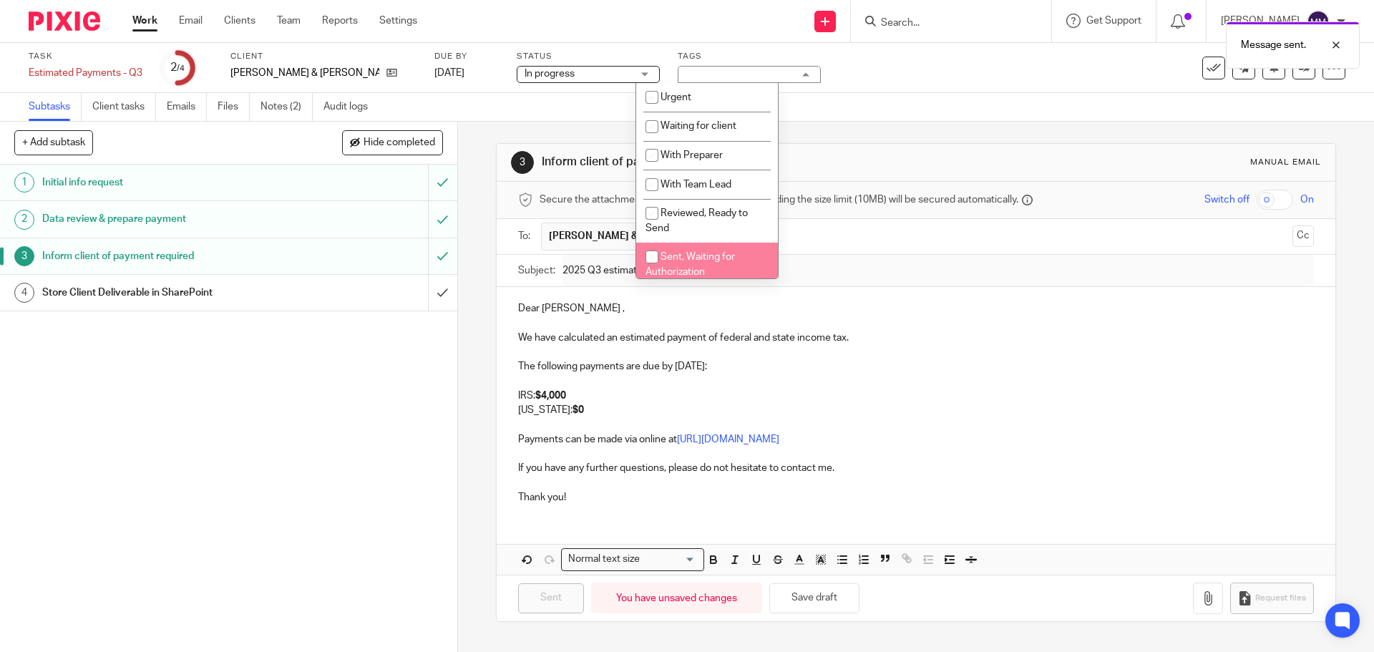
click at [708, 252] on span "Sent, Waiting for Authorization" at bounding box center [689, 264] width 89 height 25
checkbox input "true"
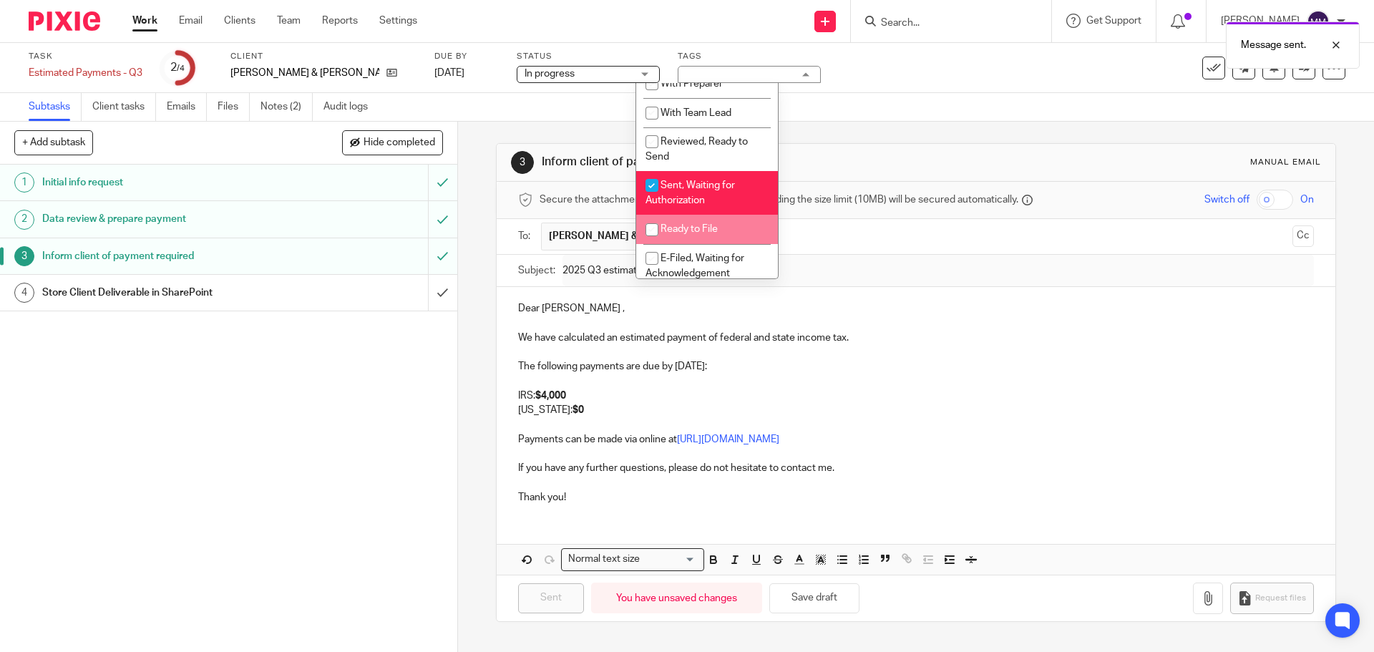
click at [932, 83] on div "Task Estimated Payments - Q3 Save Estimated Payments - Q3 2 /4 Client Adam & Ma…" at bounding box center [577, 68] width 1097 height 34
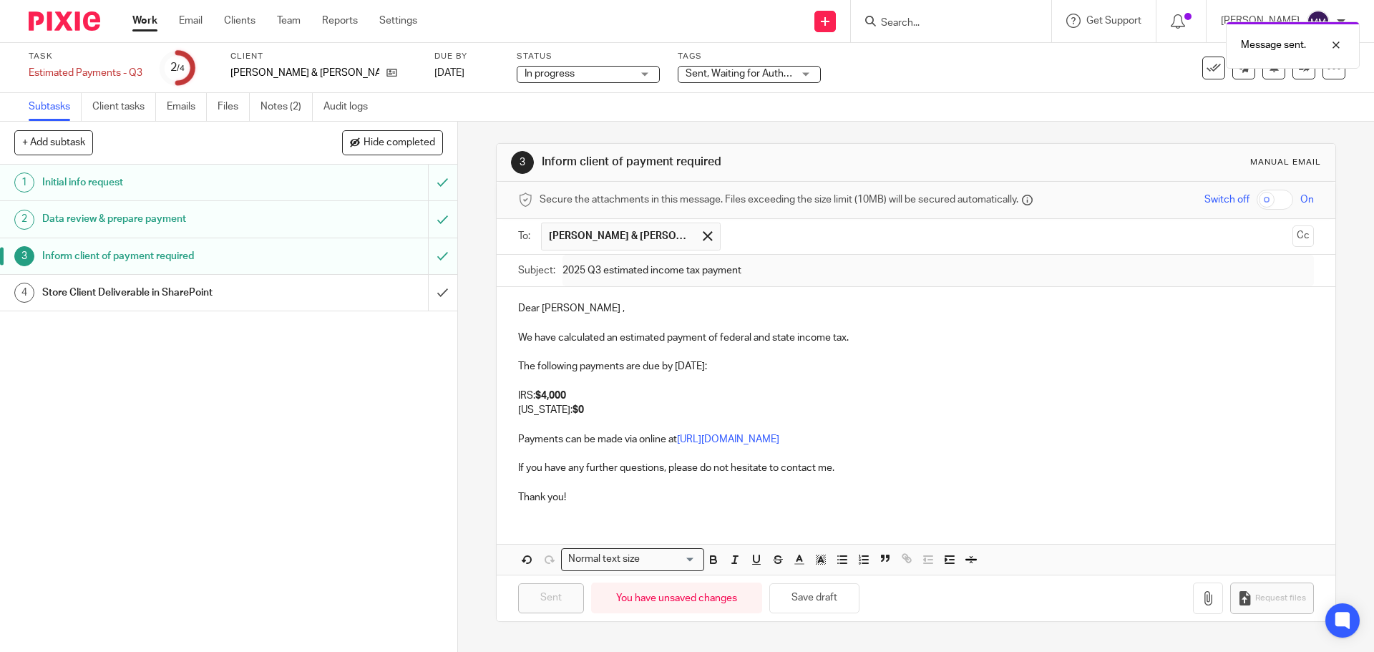
click at [155, 20] on link "Work" at bounding box center [144, 21] width 25 height 14
